Goal: Find specific page/section

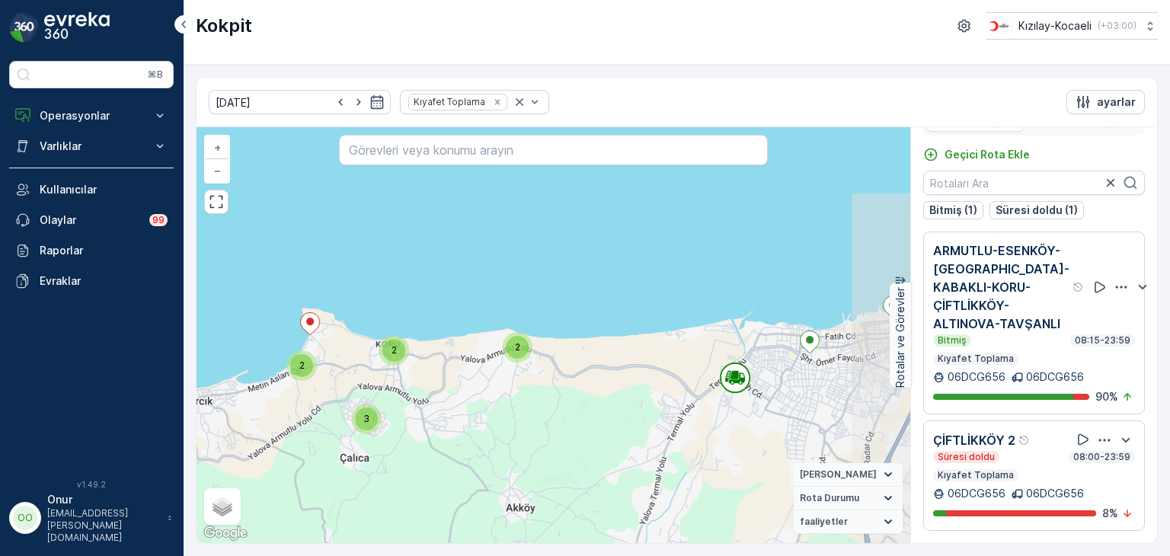
scroll to position [28, 0]
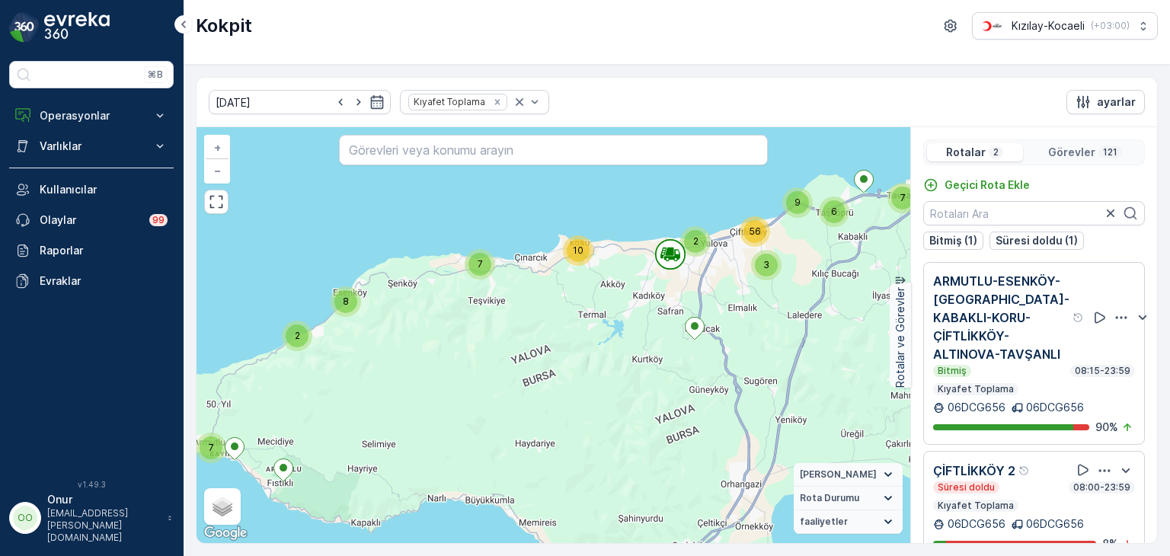
click at [1069, 155] on p "Görevler" at bounding box center [1071, 152] width 47 height 15
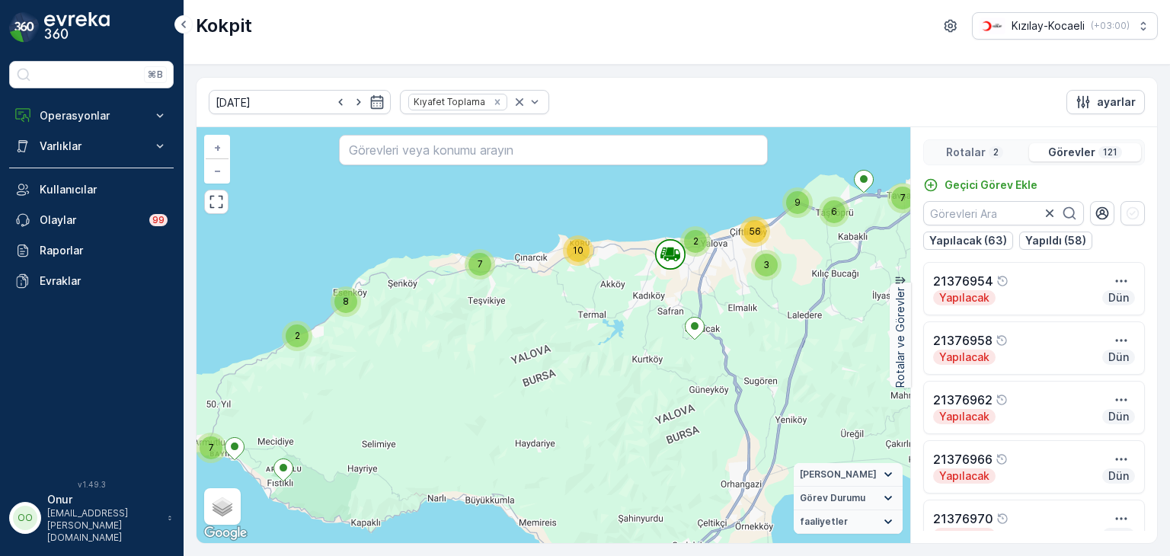
click at [967, 148] on p "Rotalar" at bounding box center [966, 152] width 40 height 15
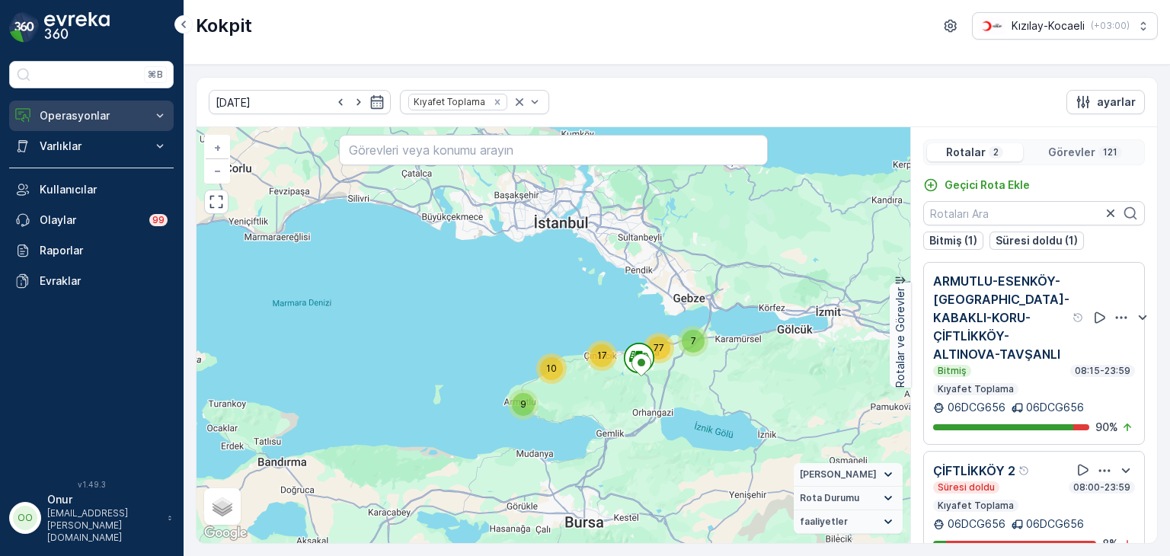
click at [101, 116] on p "Operasyonlar" at bounding box center [92, 115] width 104 height 15
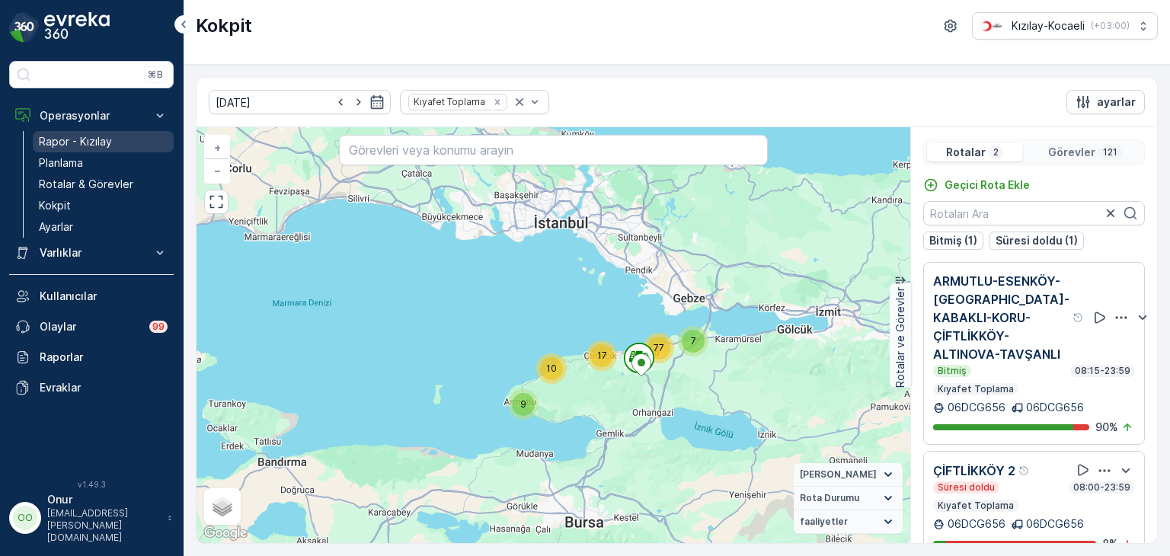
click at [83, 142] on p "Rapor - Kızılay" at bounding box center [75, 141] width 73 height 15
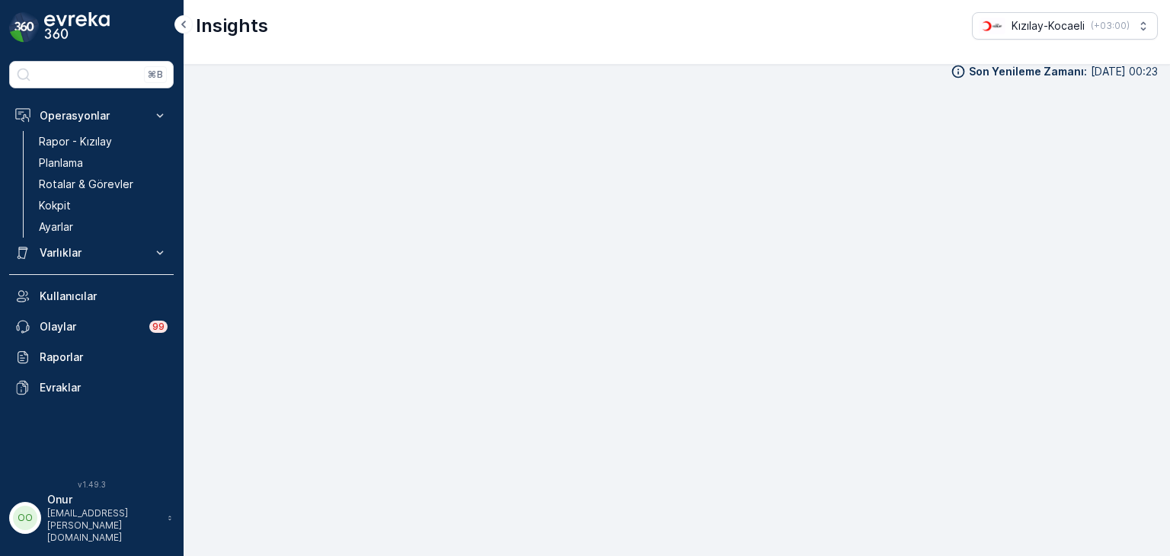
scroll to position [15, 0]
